Goal: Find specific page/section

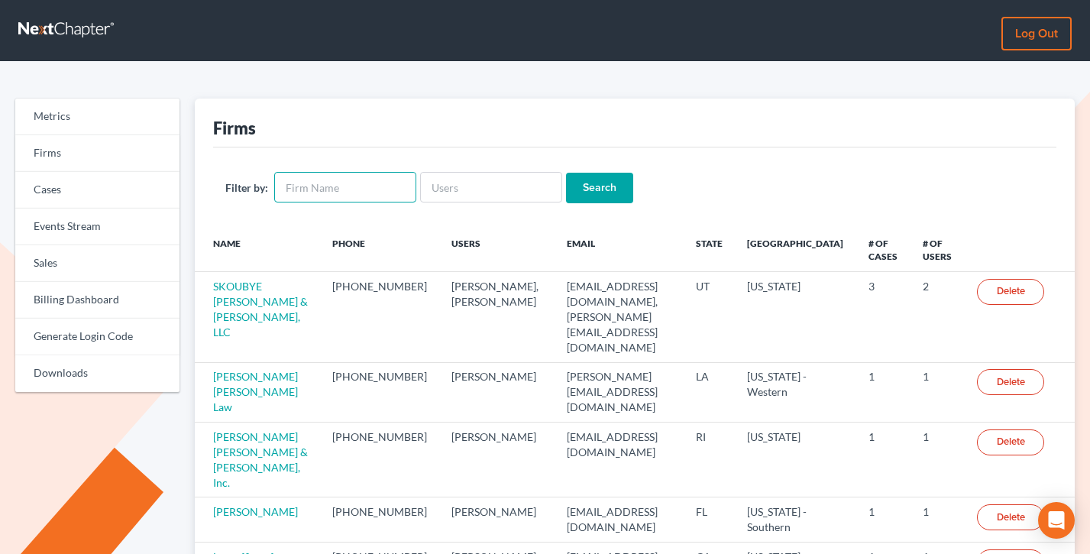
click at [369, 187] on input "text" at bounding box center [345, 187] width 142 height 31
click at [487, 183] on input "text" at bounding box center [491, 187] width 142 height 31
click at [397, 192] on input "text" at bounding box center [345, 187] width 142 height 31
click at [458, 188] on input "text" at bounding box center [491, 187] width 142 height 31
paste input "[EMAIL_ADDRESS][DOMAIN_NAME]"
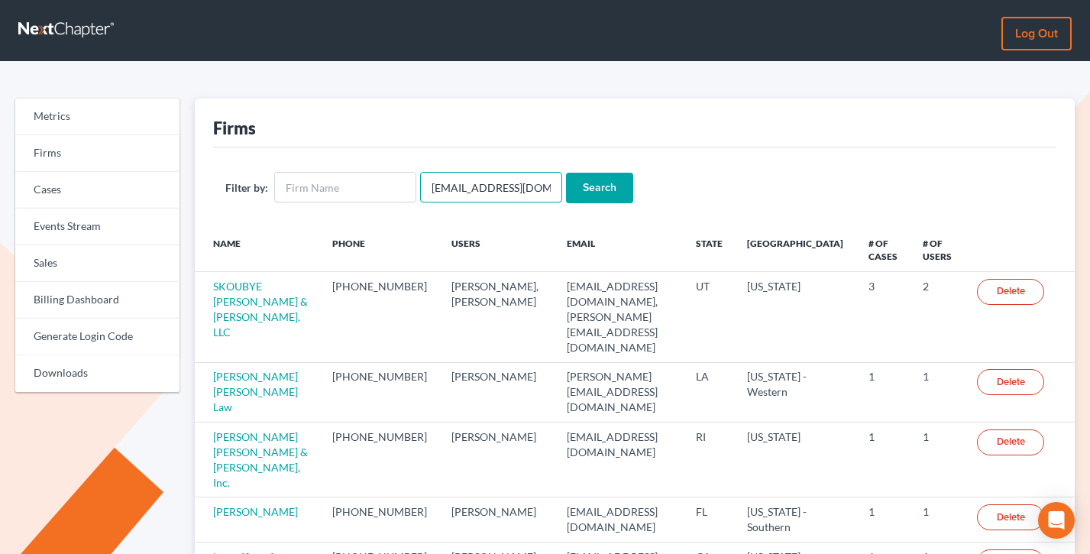
type input "[EMAIL_ADDRESS][DOMAIN_NAME]"
click at [566, 173] on input "Search" at bounding box center [599, 188] width 67 height 31
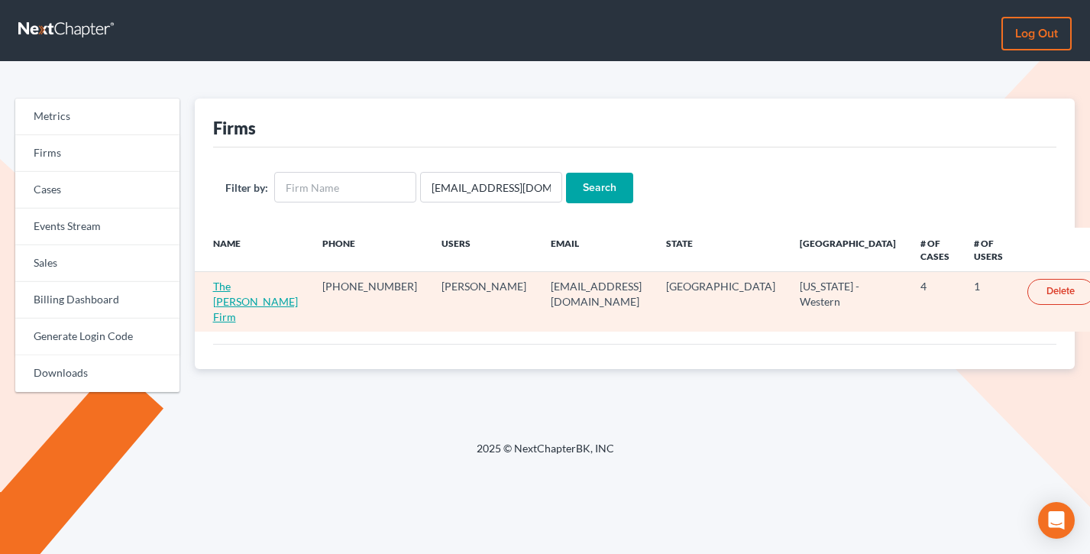
click at [235, 280] on link "The Lott Firm" at bounding box center [255, 302] width 85 height 44
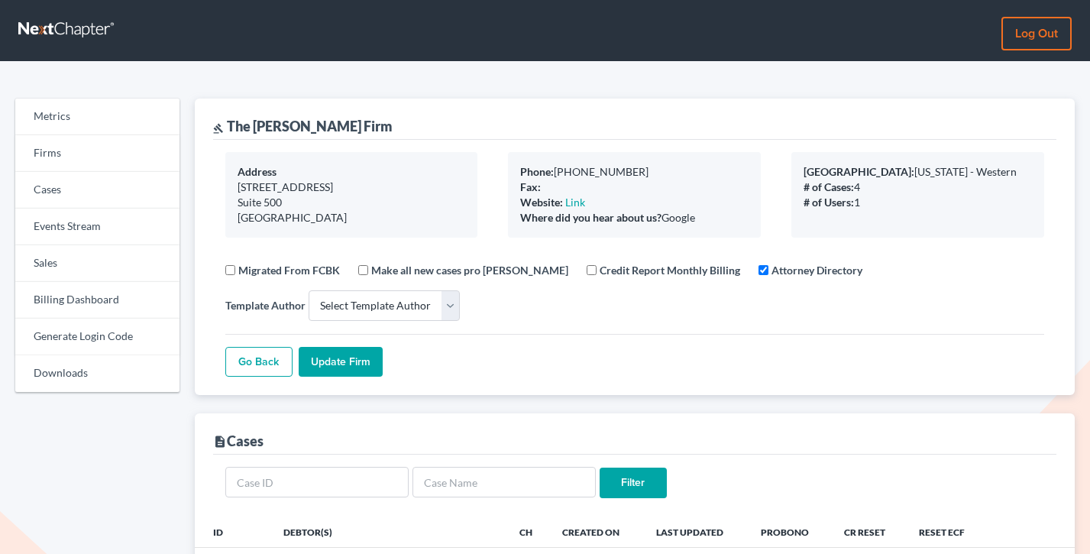
select select
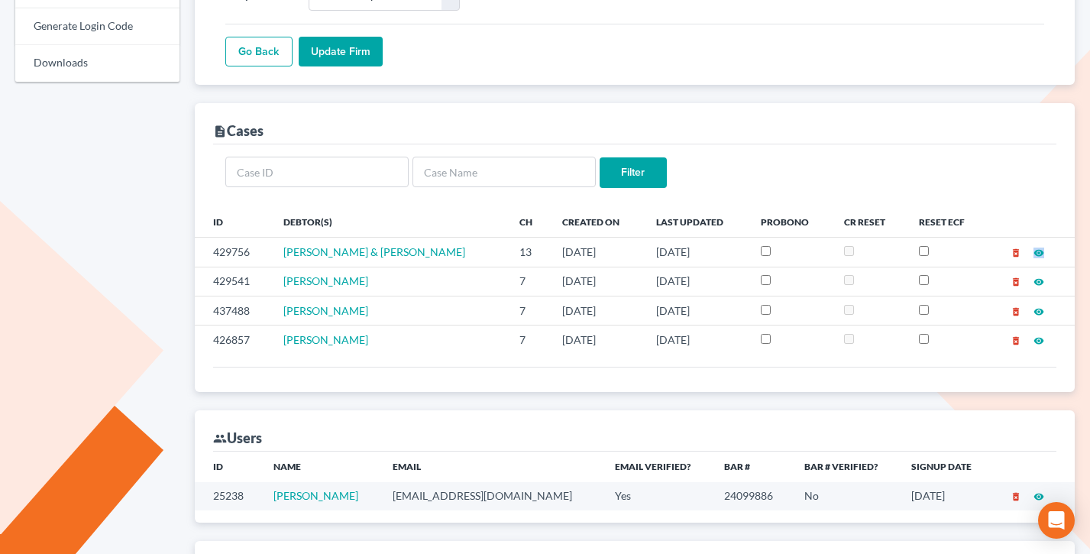
scroll to position [337, 0]
